Goal: Task Accomplishment & Management: Use online tool/utility

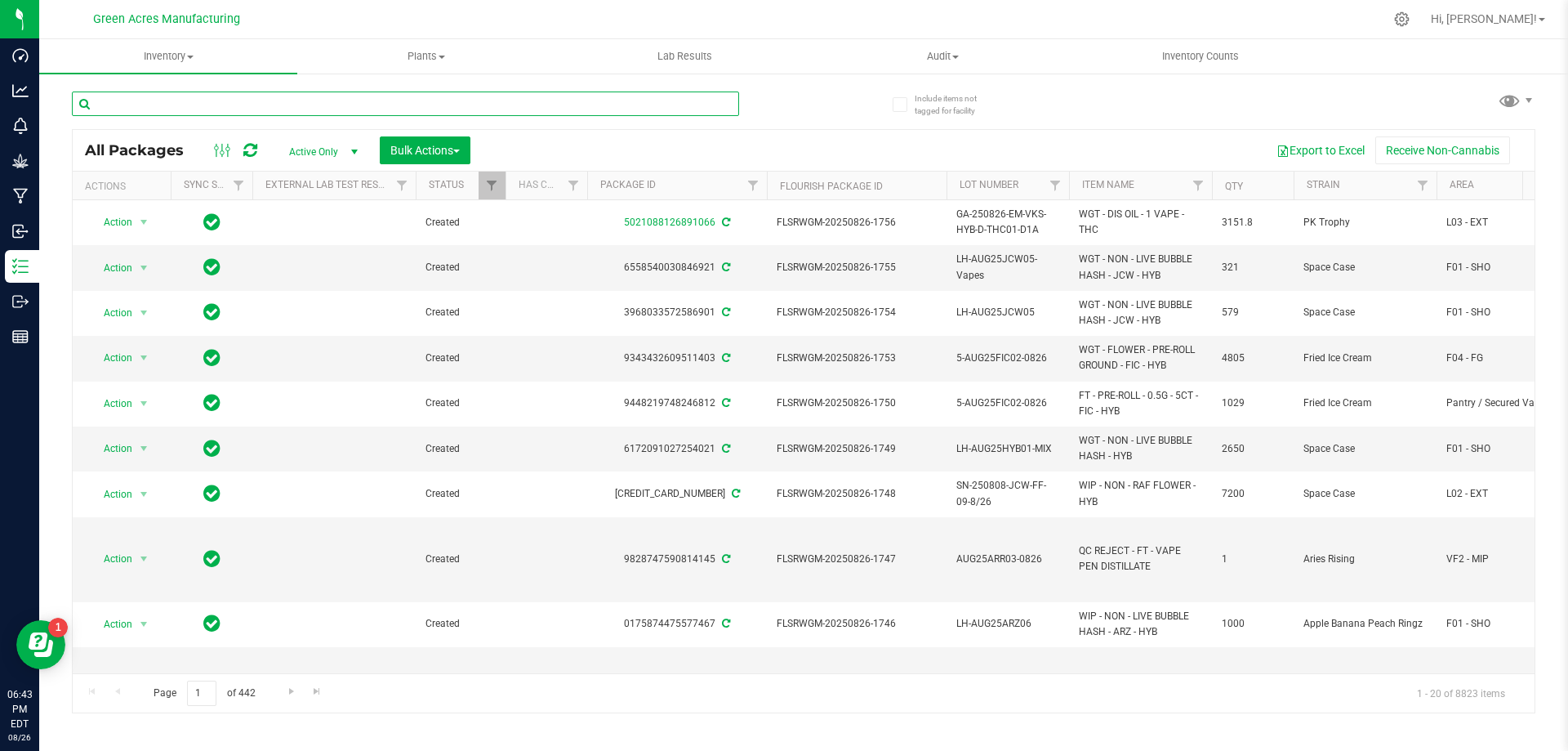
click at [340, 110] on input "text" at bounding box center [406, 104] width 667 height 25
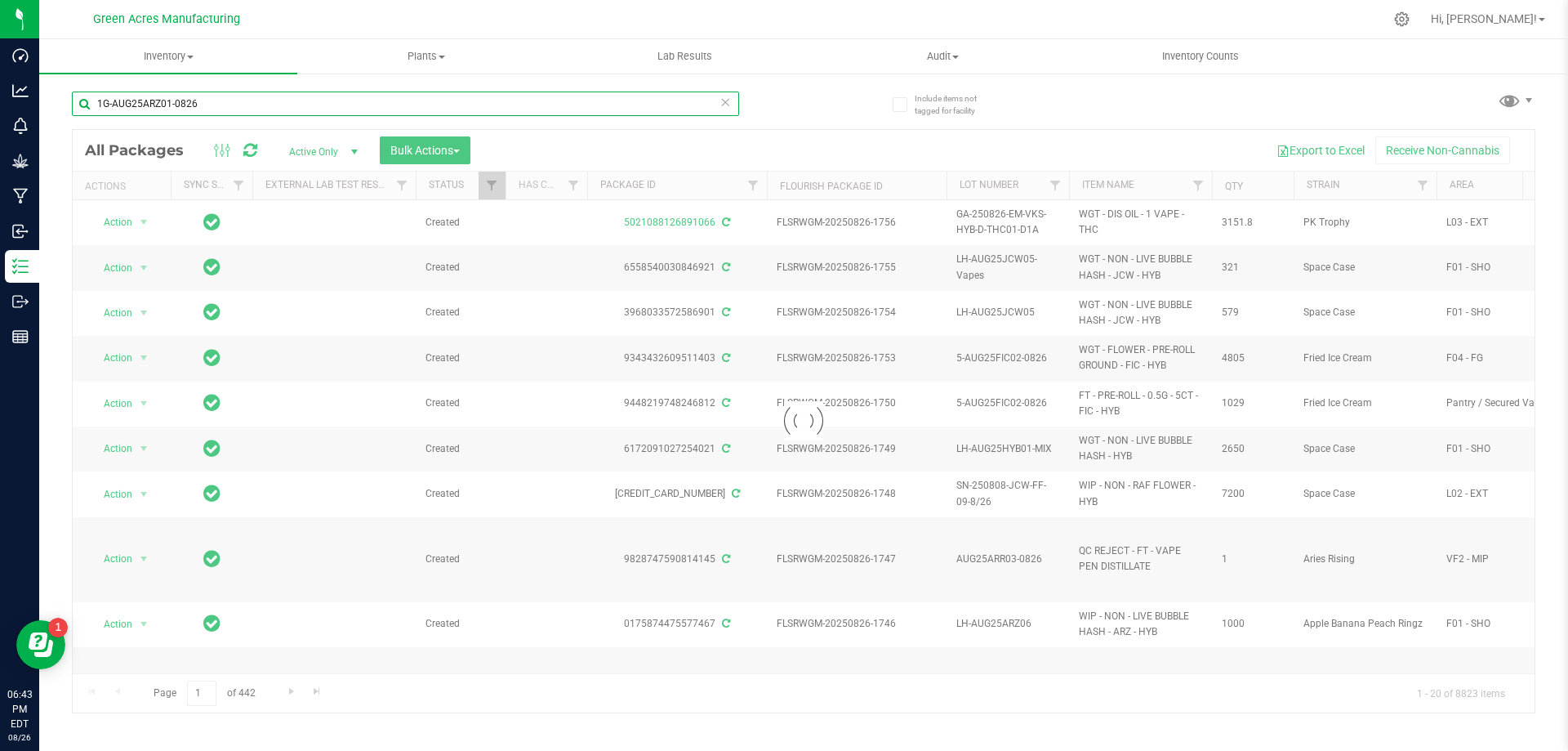
type input "1G-AUG25ARZ01-0826"
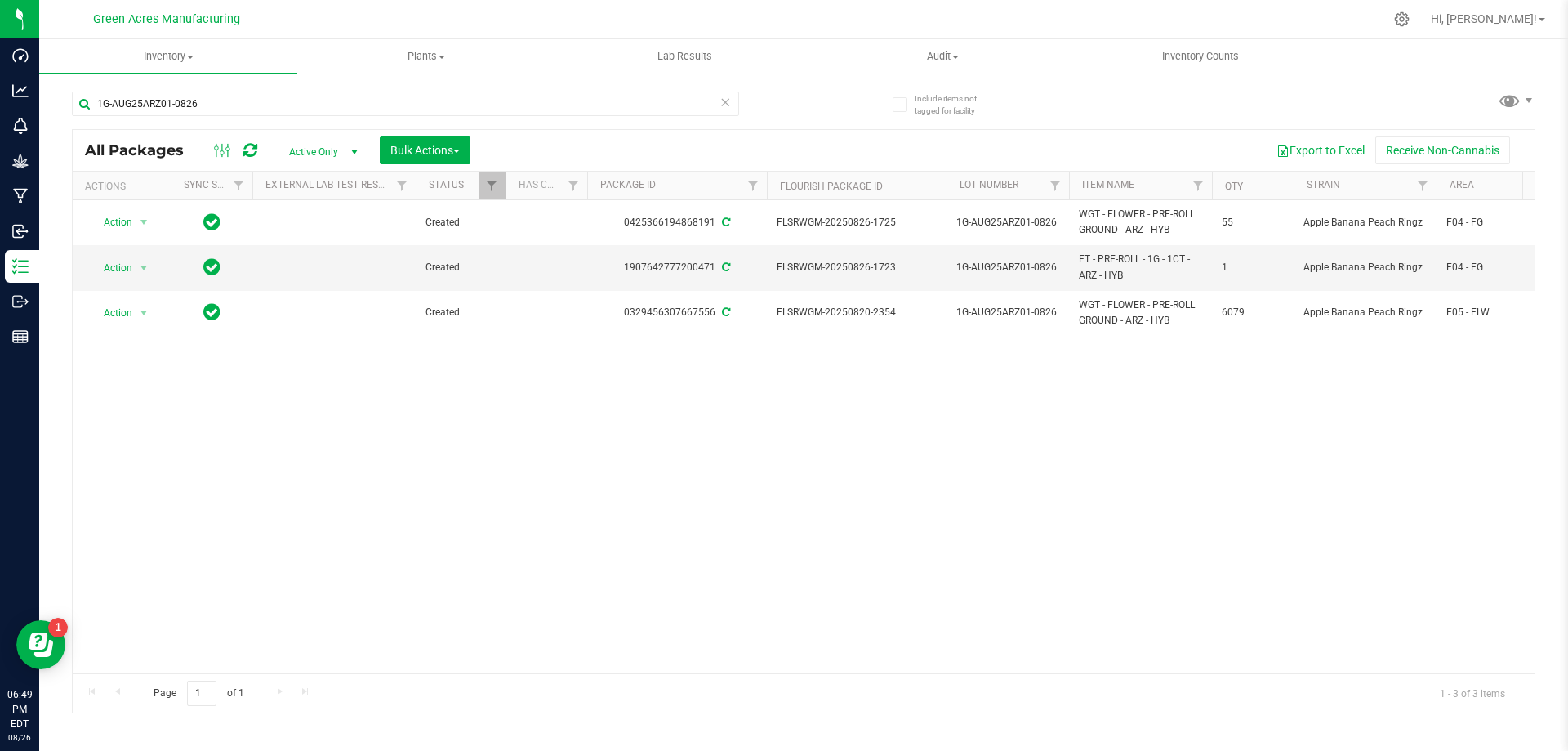
drag, startPoint x: 142, startPoint y: 402, endPoint x: 125, endPoint y: 405, distance: 17.3
click at [141, 402] on div "Action Action Adjust qty Create package Edit attributes Global inventory Locate…" at bounding box center [803, 437] width 1462 height 473
click at [126, 272] on span "Action" at bounding box center [111, 268] width 44 height 23
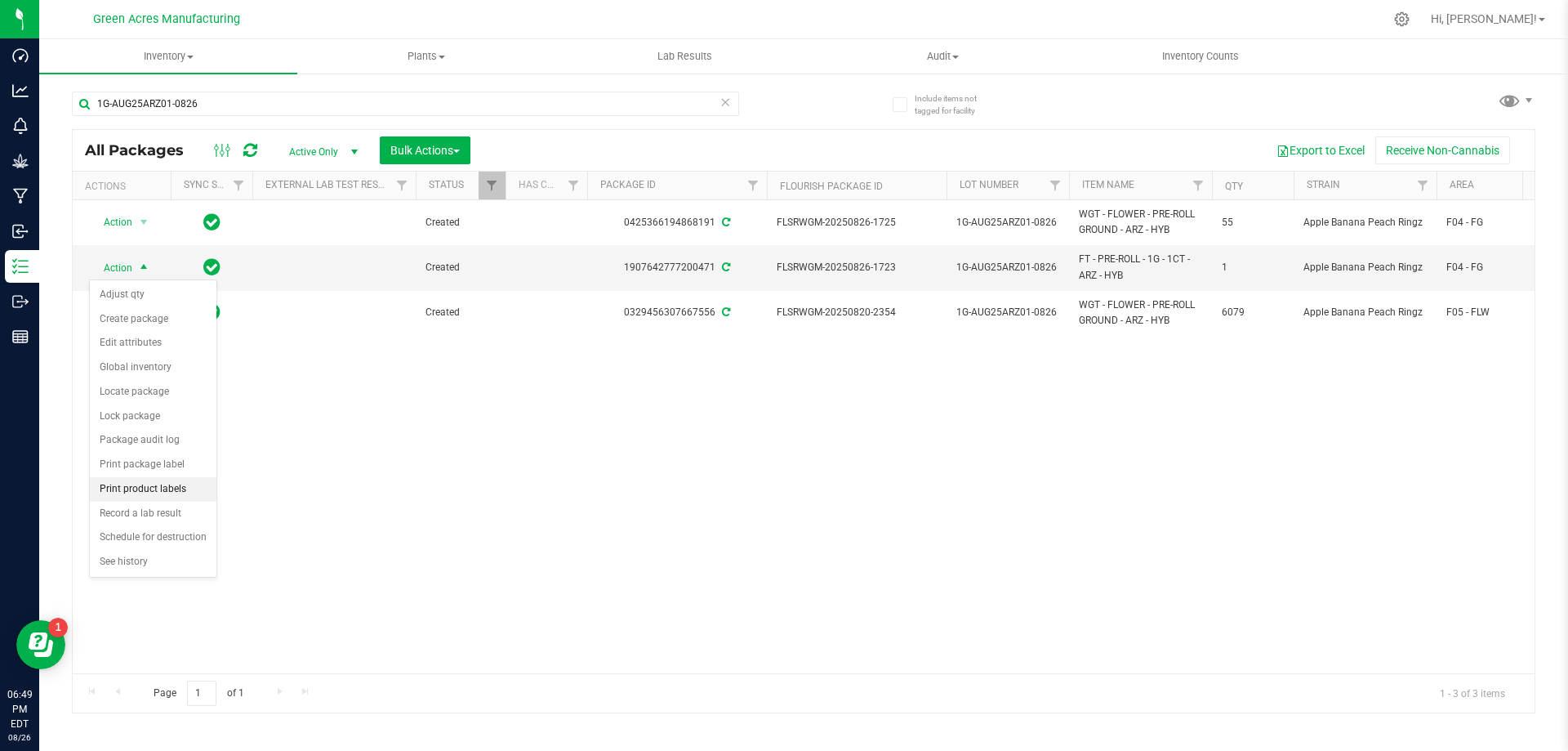
click at [177, 493] on li "Print product labels" at bounding box center [153, 489] width 127 height 25
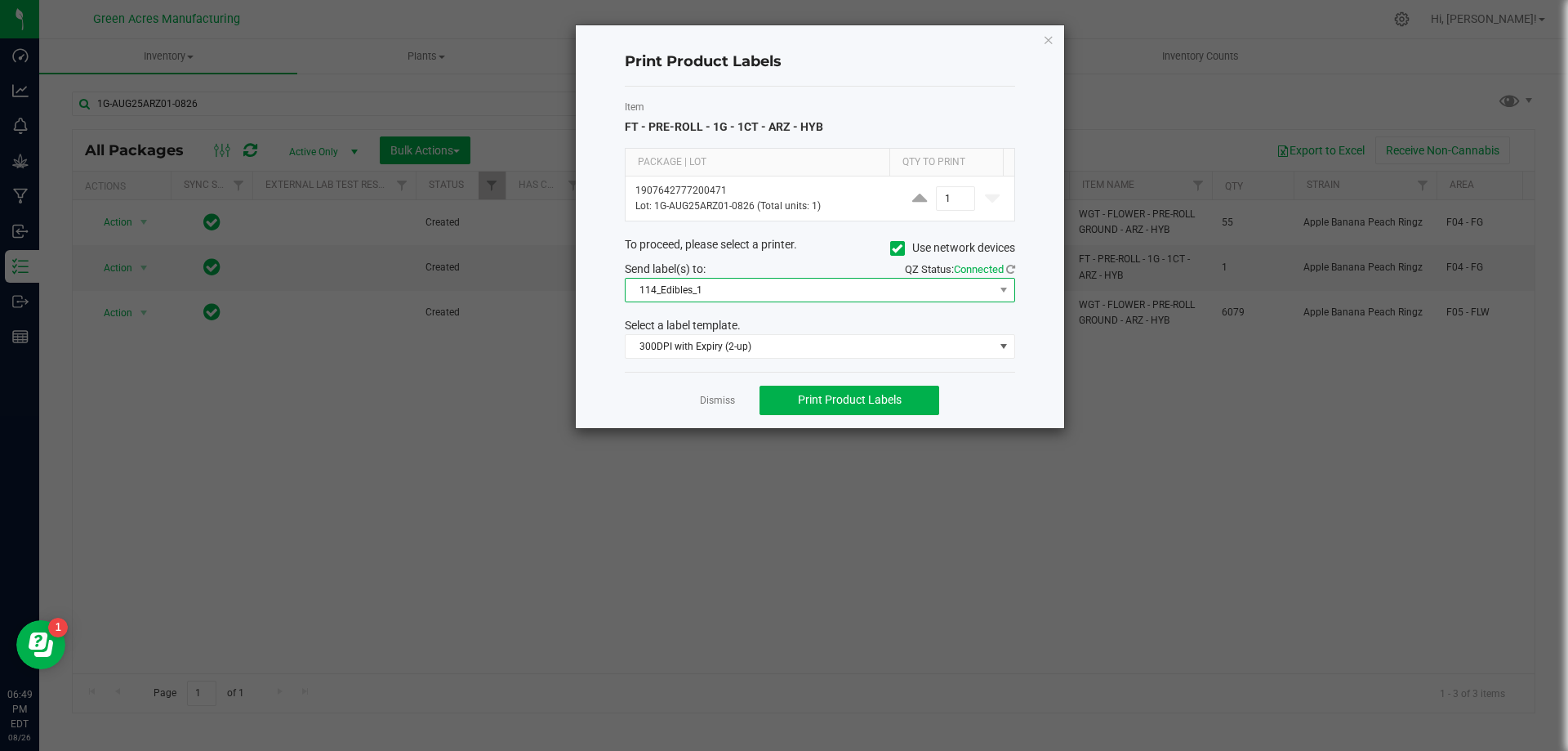
click at [755, 281] on span "114_Edibles_1" at bounding box center [810, 290] width 368 height 23
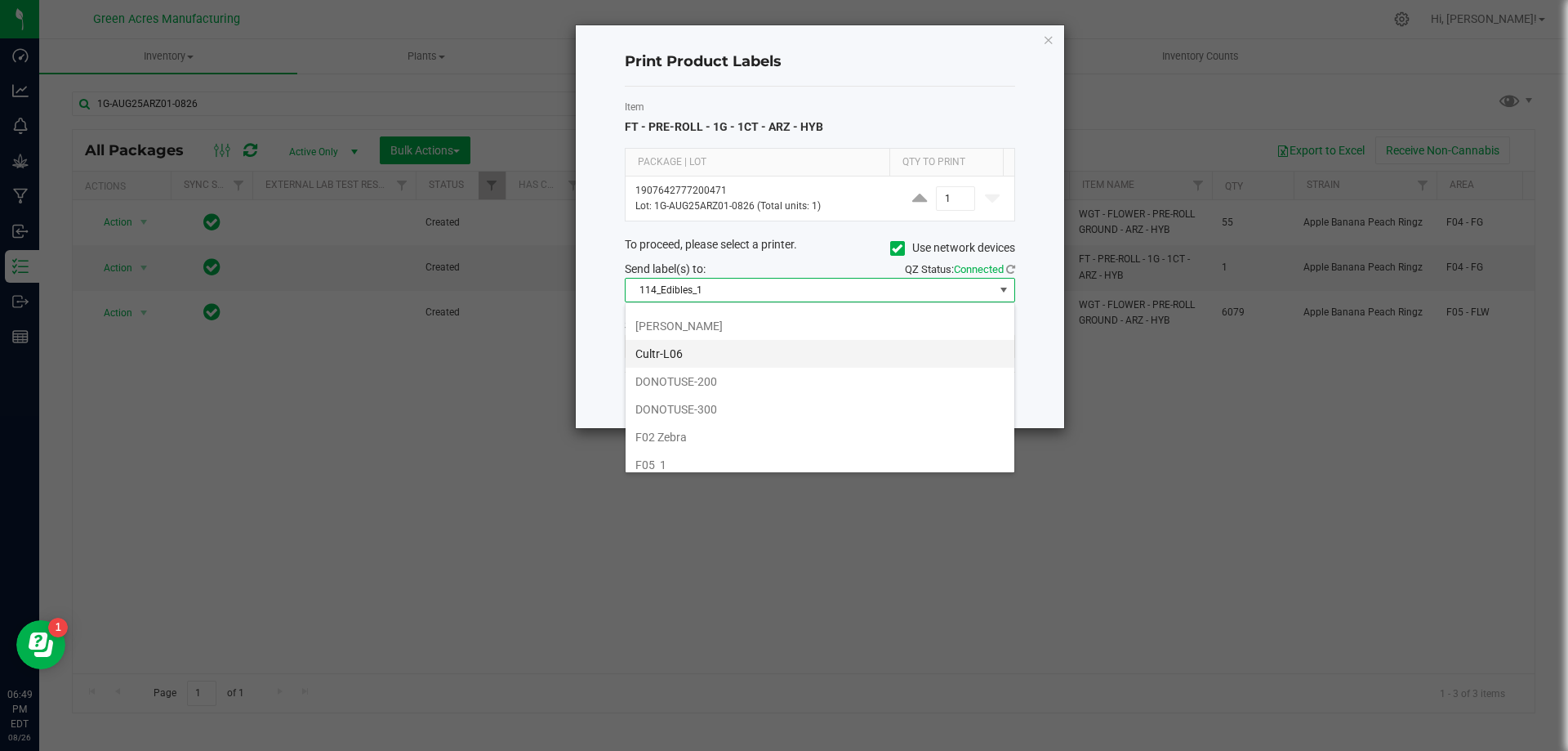
scroll to position [408, 0]
click at [722, 384] on li "F05_1" at bounding box center [820, 383] width 389 height 28
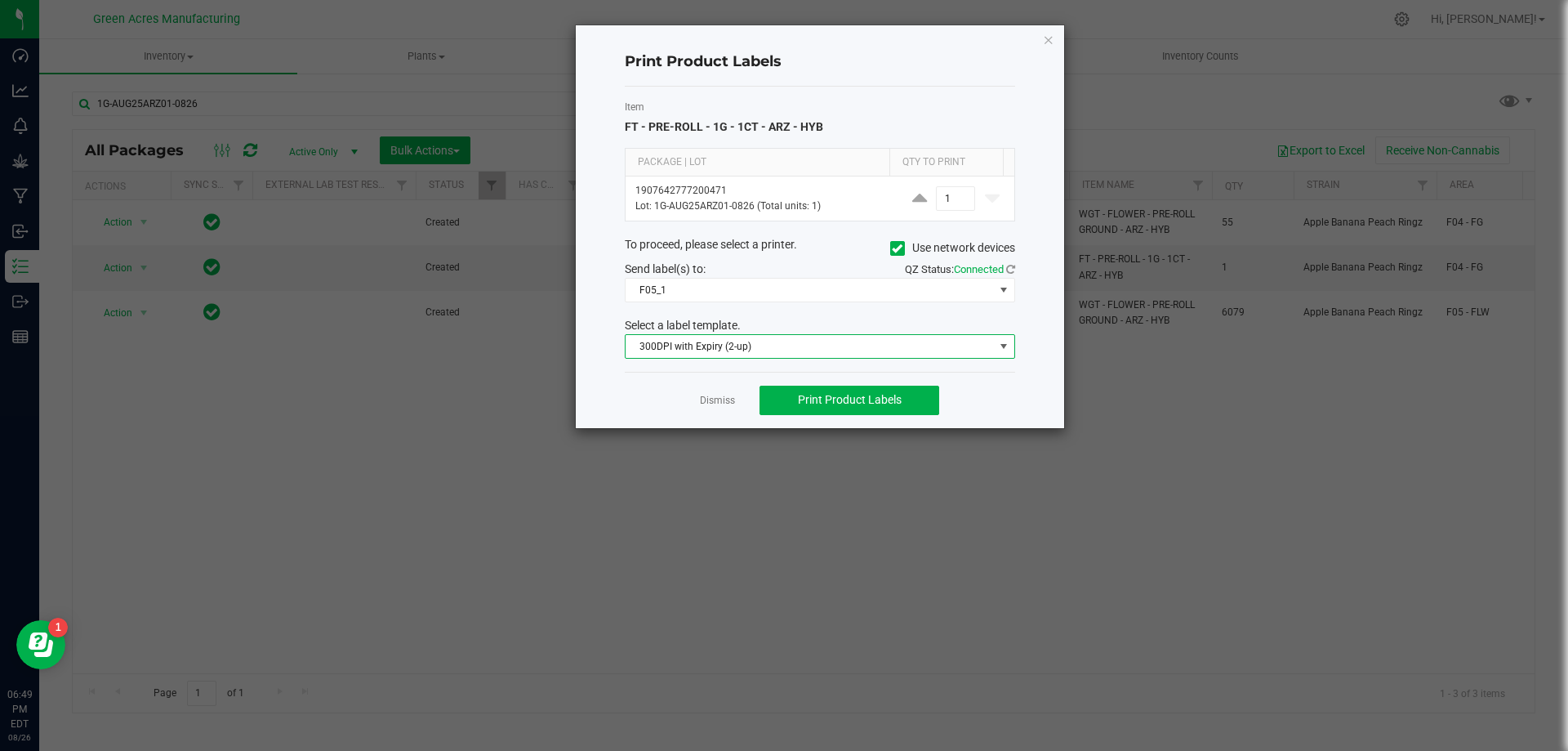
click at [713, 338] on span "300DPI with Expiry (2-up)" at bounding box center [810, 346] width 368 height 23
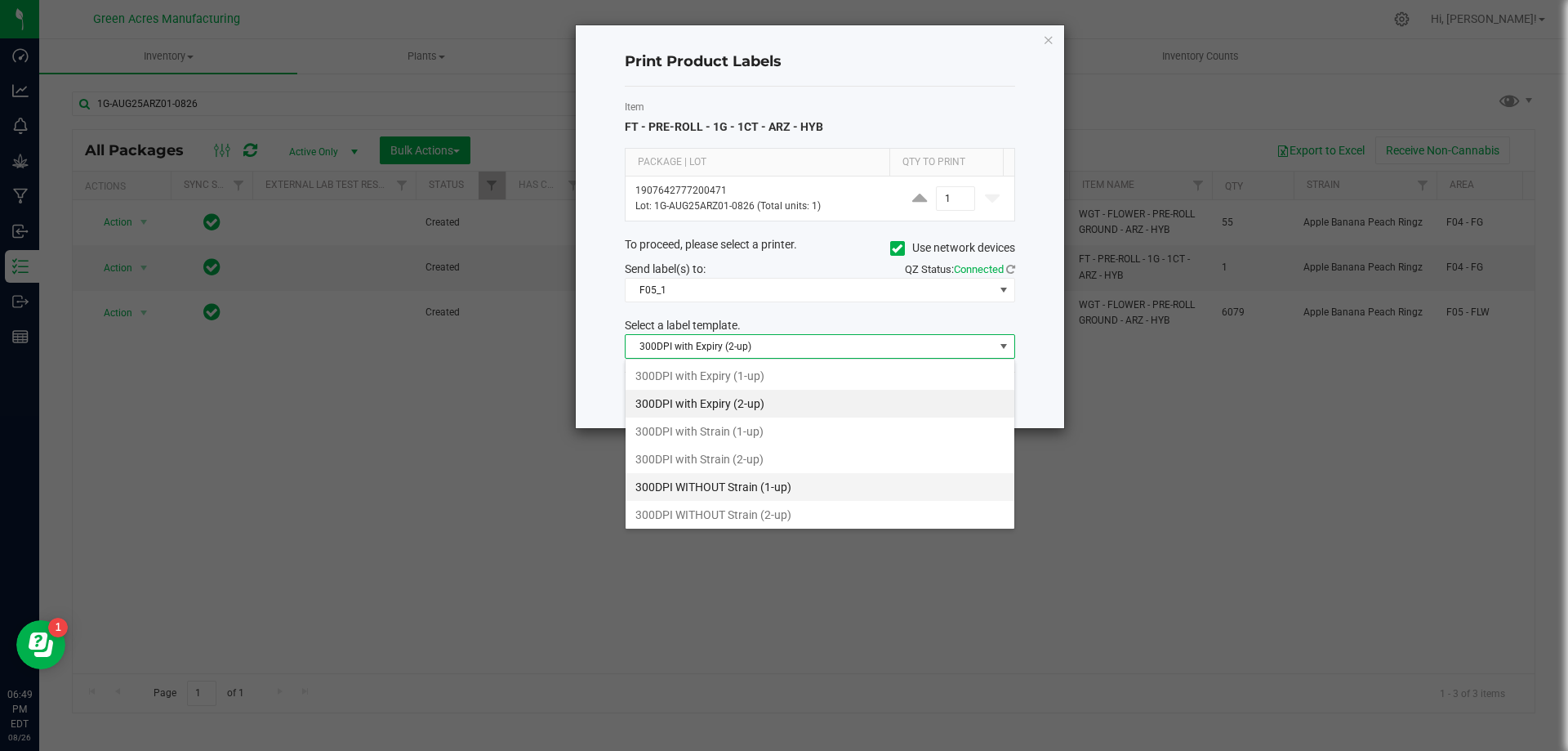
scroll to position [25, 390]
click at [746, 456] on li "300DPI with Strain (2-up)" at bounding box center [820, 459] width 389 height 28
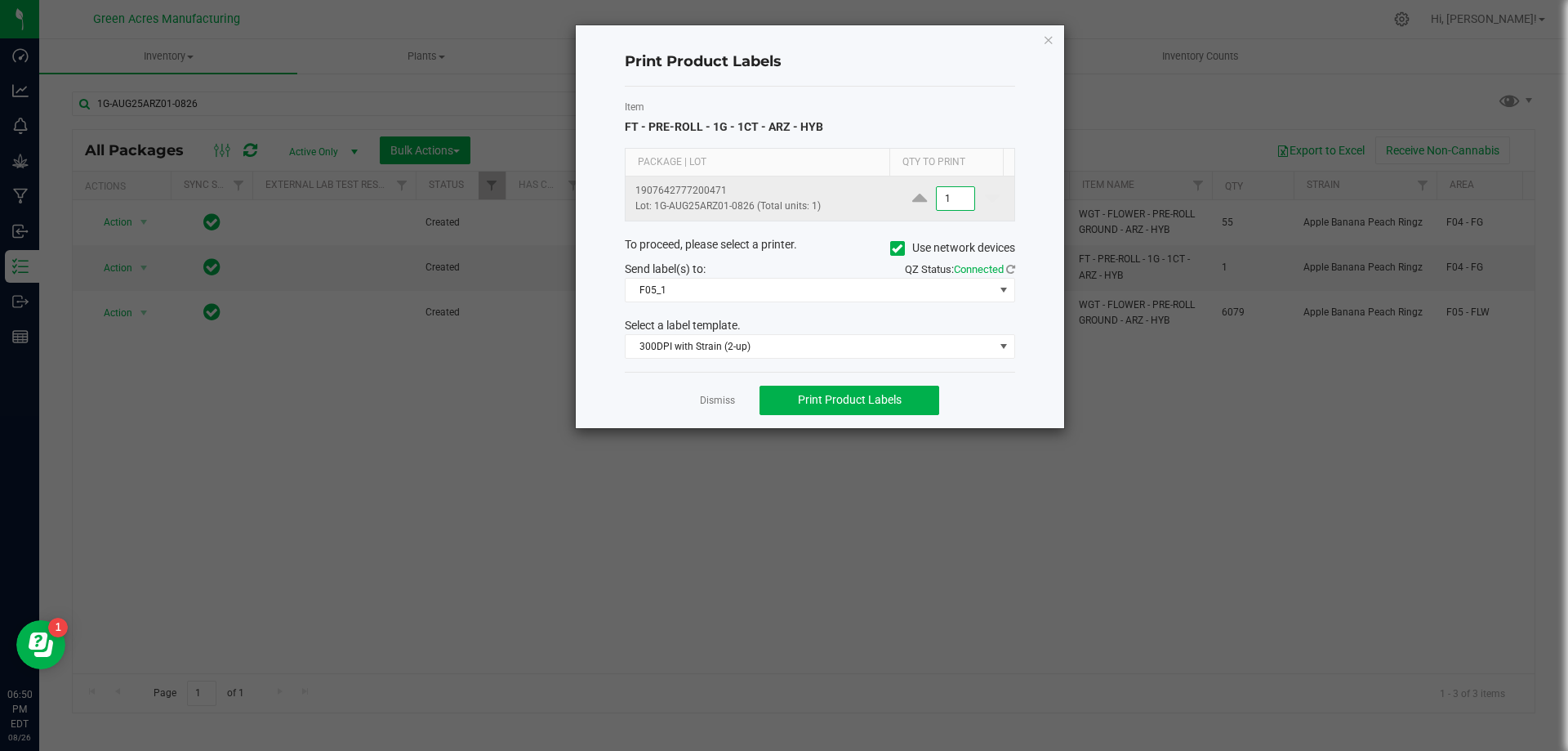
click at [947, 204] on input "1" at bounding box center [955, 199] width 38 height 23
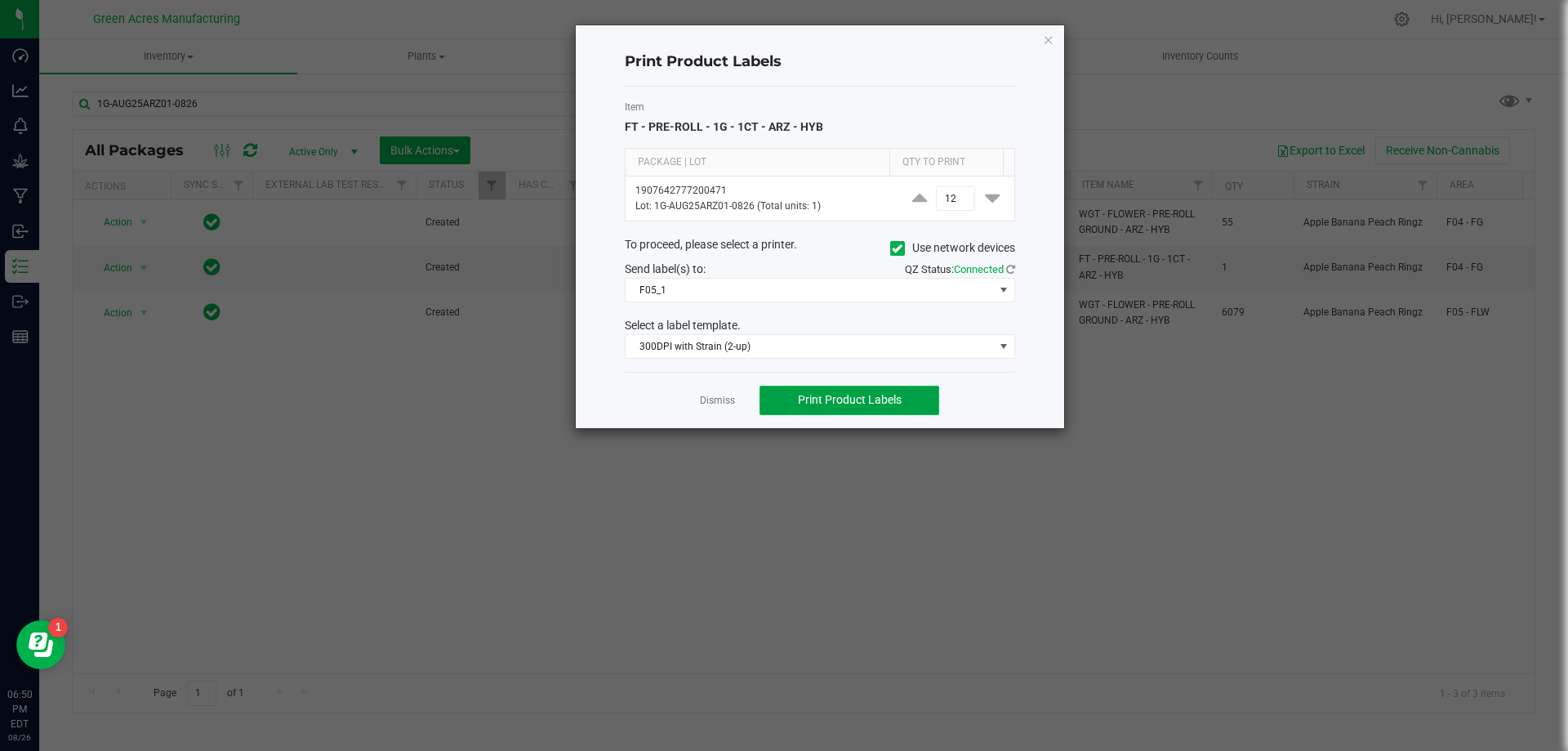
click at [931, 407] on button "Print Product Labels" at bounding box center [850, 400] width 180 height 29
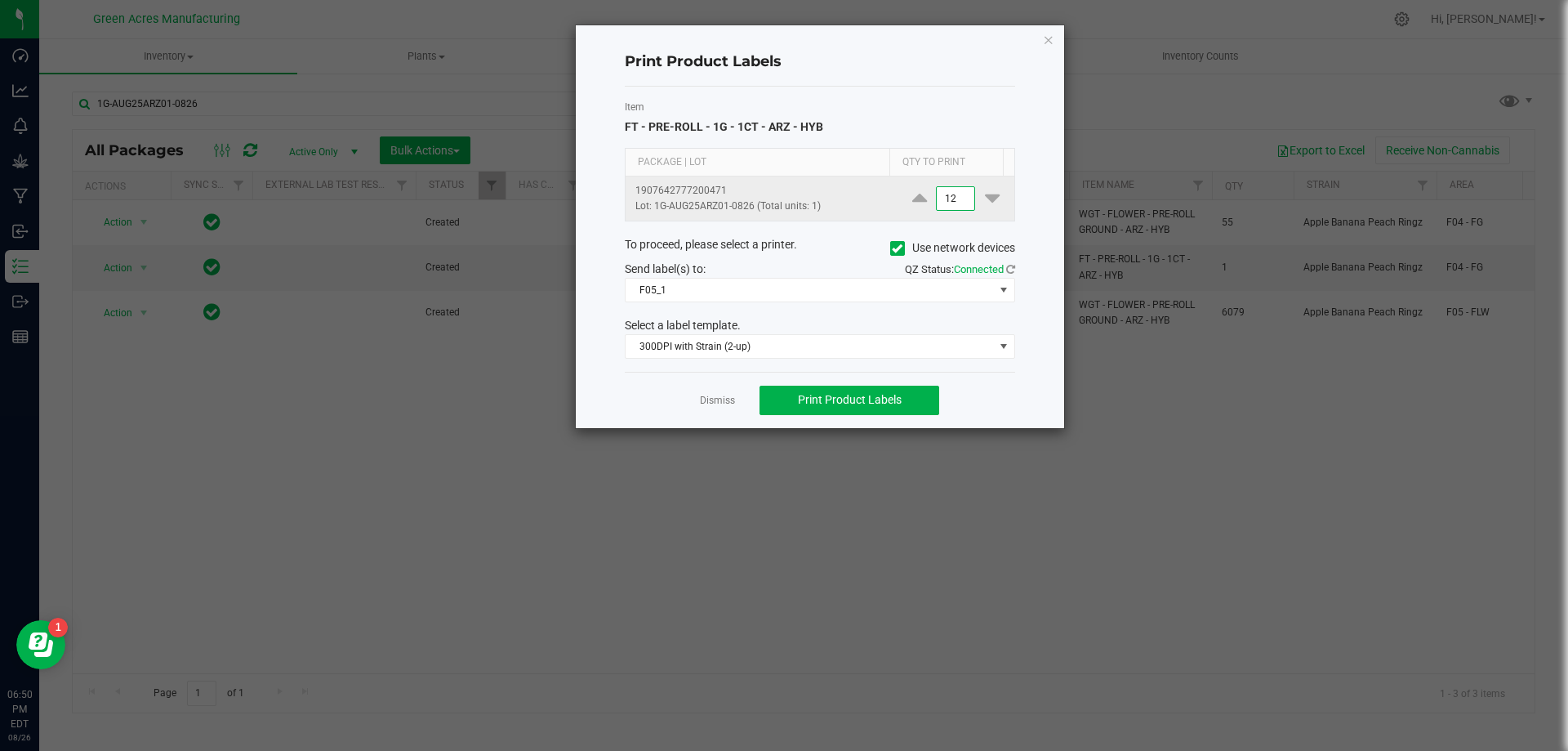
click at [957, 200] on input "12" at bounding box center [955, 199] width 38 height 23
click at [954, 204] on input "3000" at bounding box center [955, 199] width 38 height 23
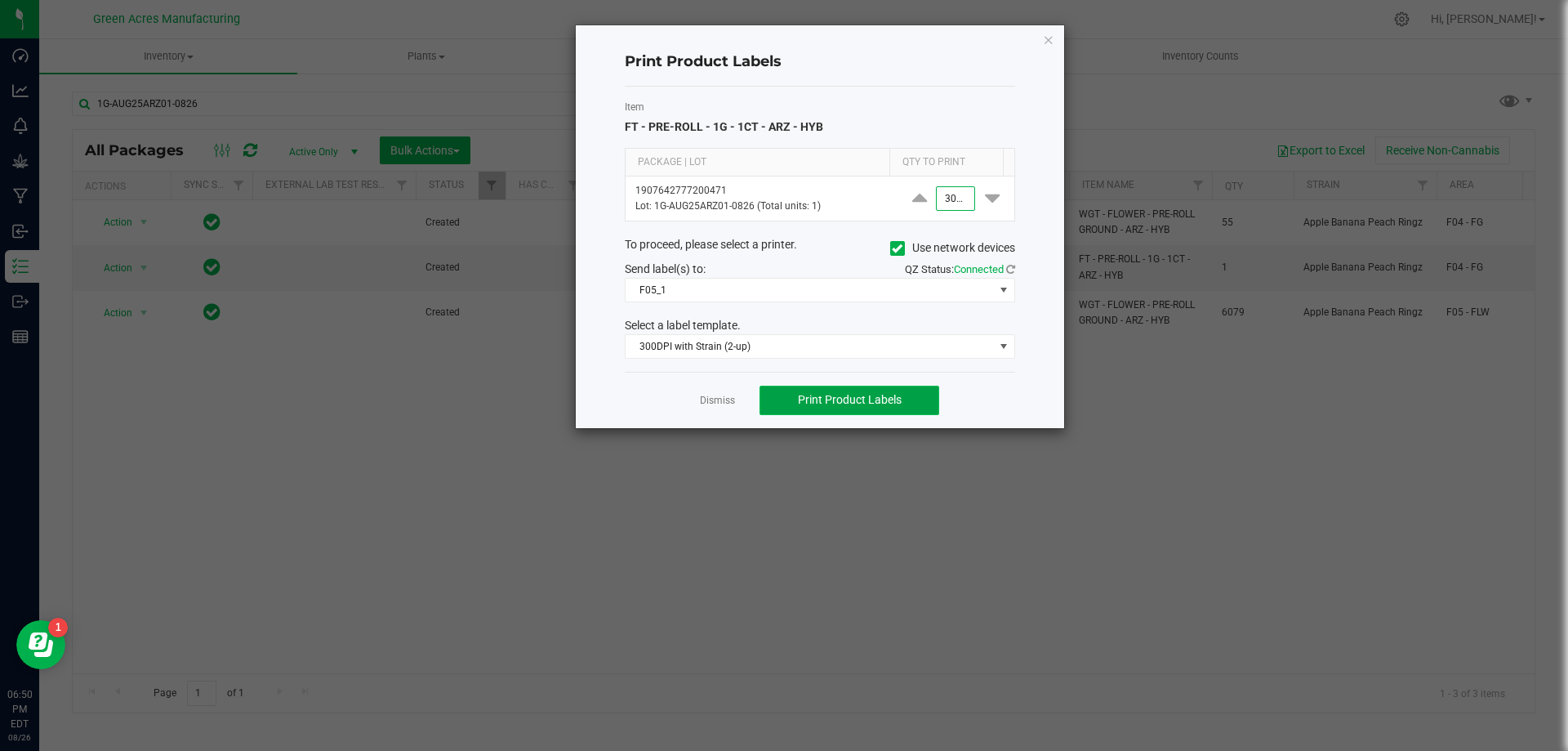
type input "3,000"
click at [837, 406] on span "Print Product Labels" at bounding box center [850, 399] width 104 height 13
